Goal: Task Accomplishment & Management: Use online tool/utility

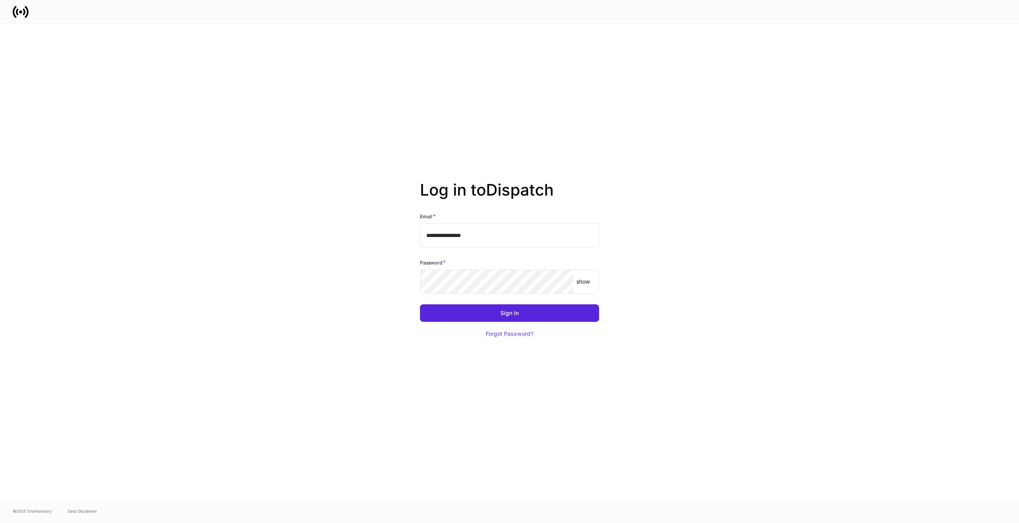
click at [560, 280] on keeper-lock "Open Keeper Popup" at bounding box center [562, 282] width 10 height 10
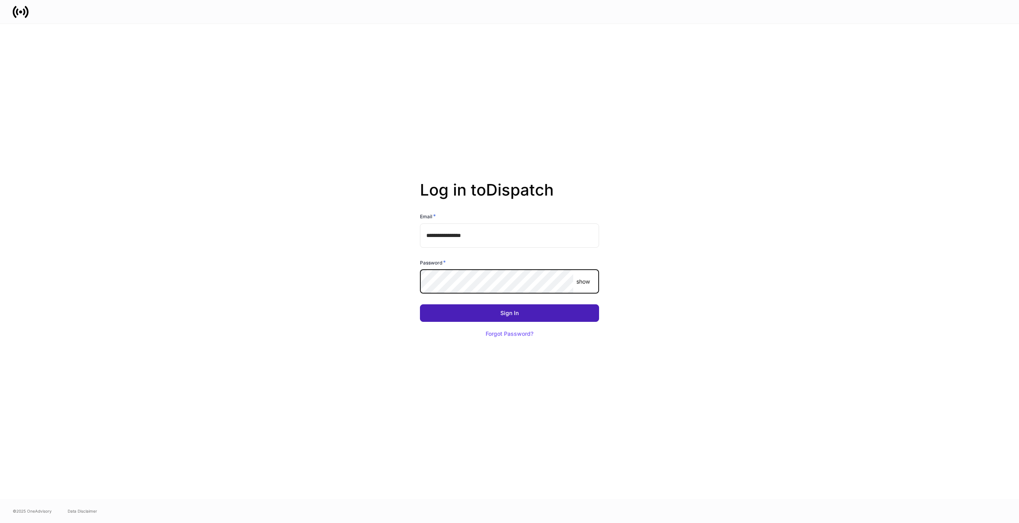
click at [531, 312] on button "Sign In" at bounding box center [509, 313] width 179 height 18
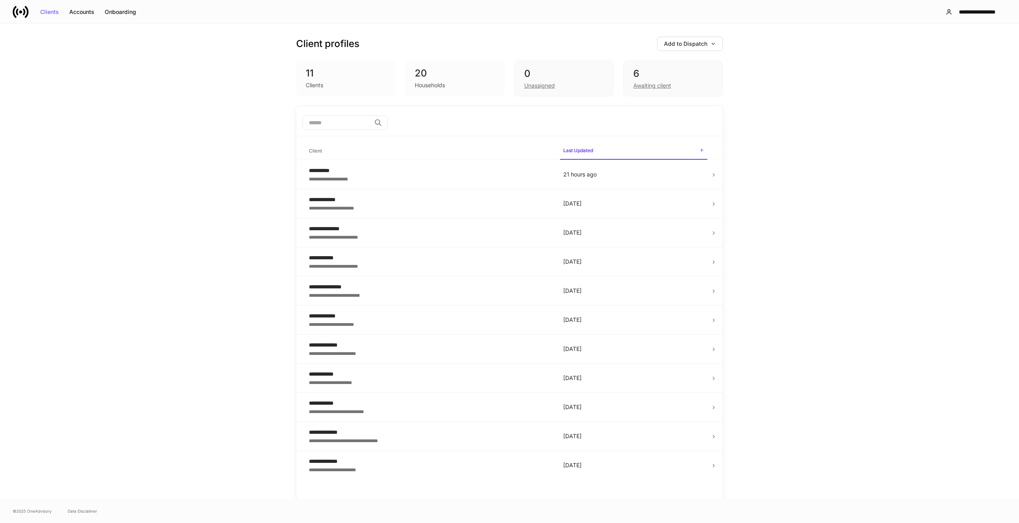
click at [846, 88] on div "**********" at bounding box center [509, 261] width 1019 height 475
